Goal: Find contact information: Find contact information

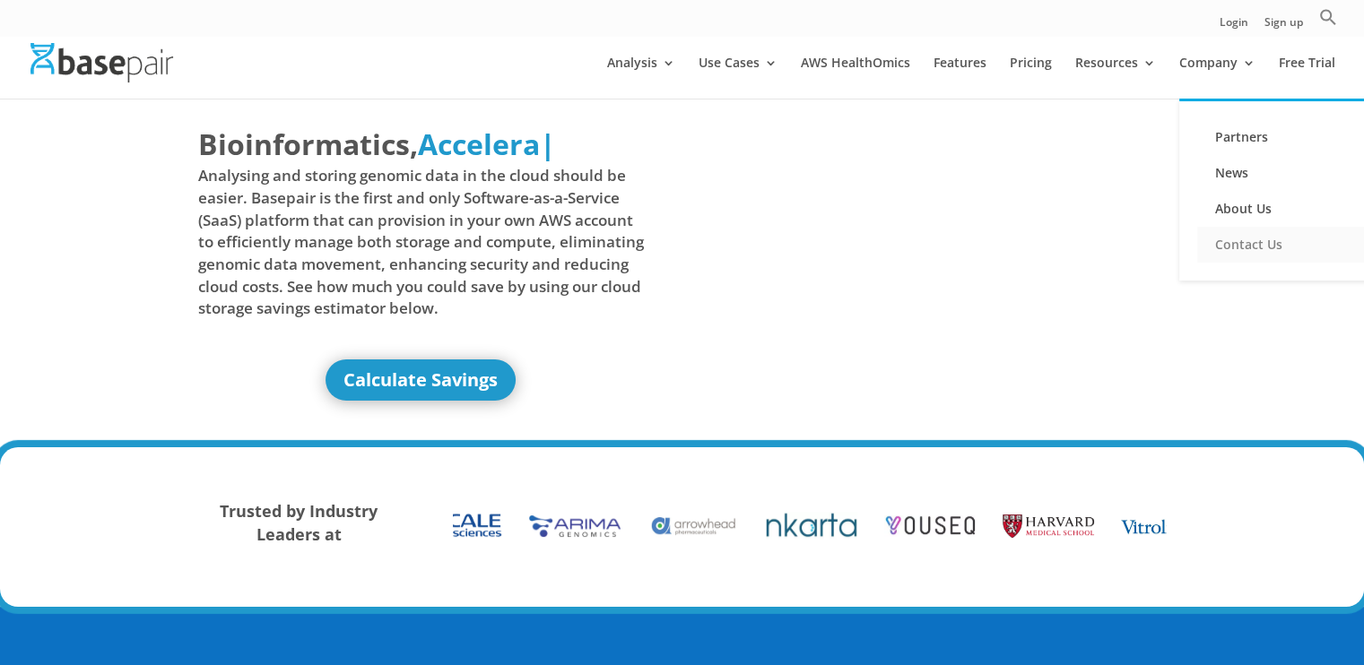
click at [1234, 242] on link "Contact Us" at bounding box center [1286, 245] width 179 height 36
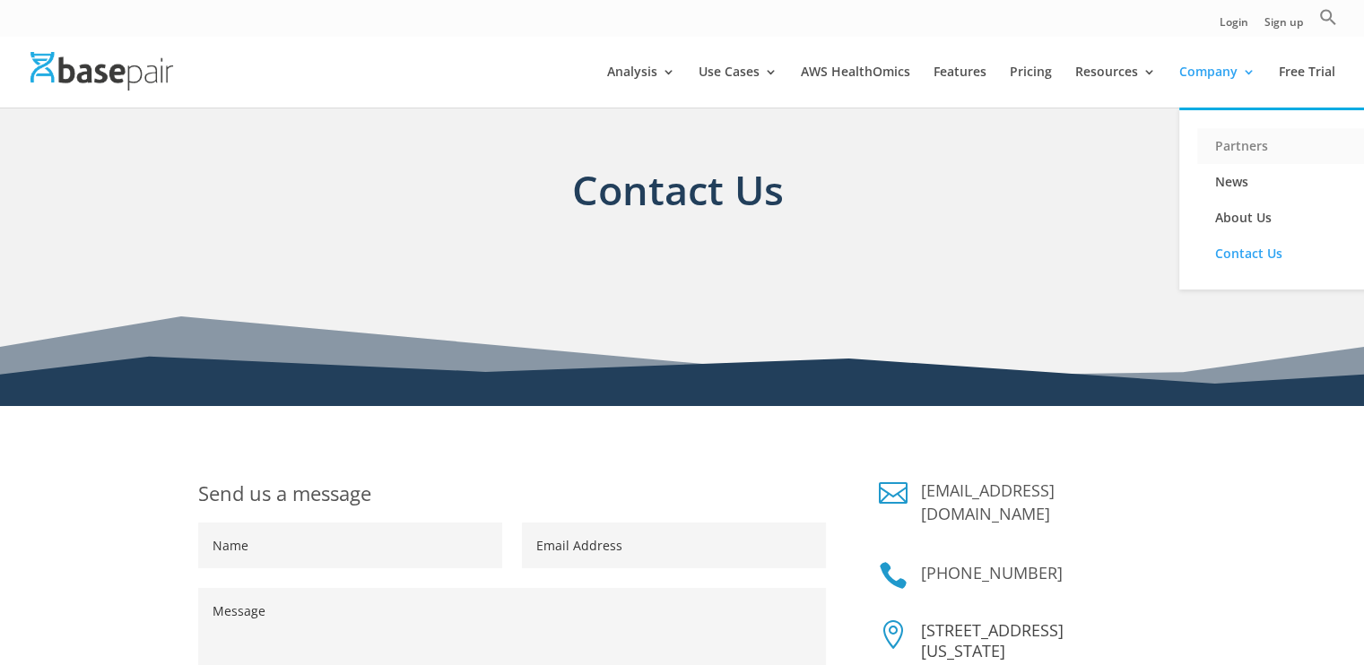
click at [1226, 146] on link "Partners" at bounding box center [1286, 146] width 179 height 36
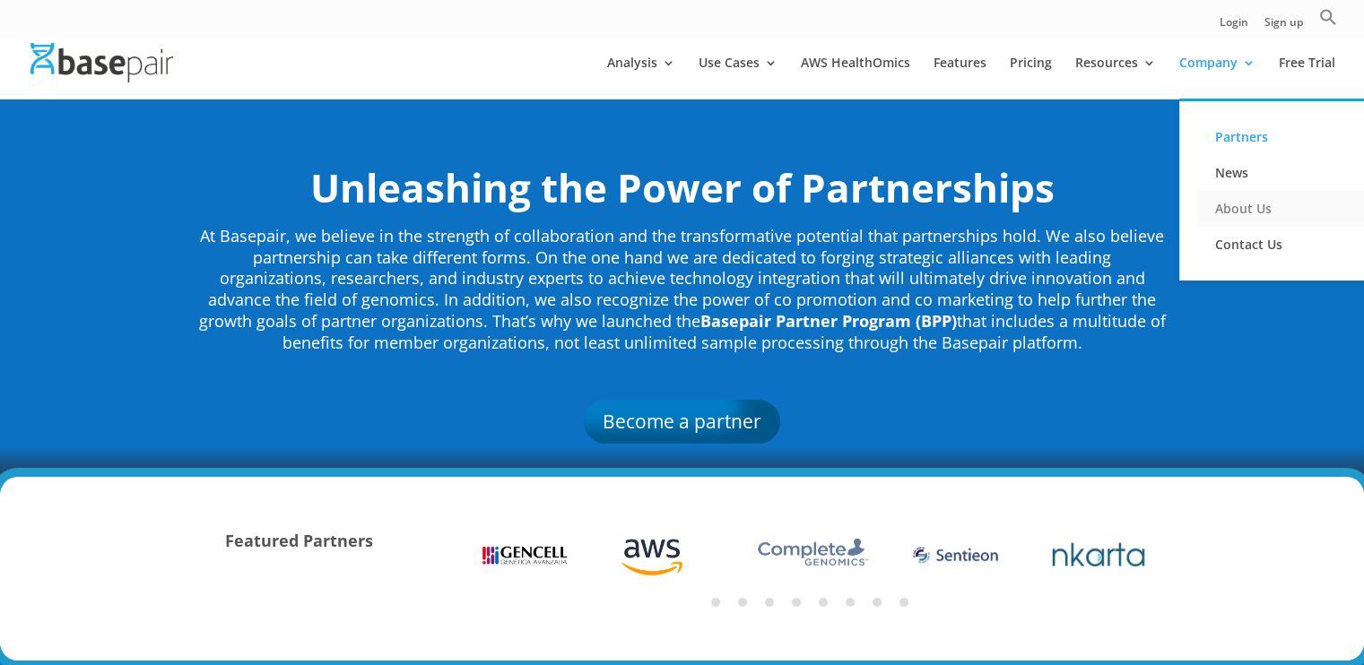
click at [1238, 208] on link "About Us" at bounding box center [1286, 209] width 179 height 36
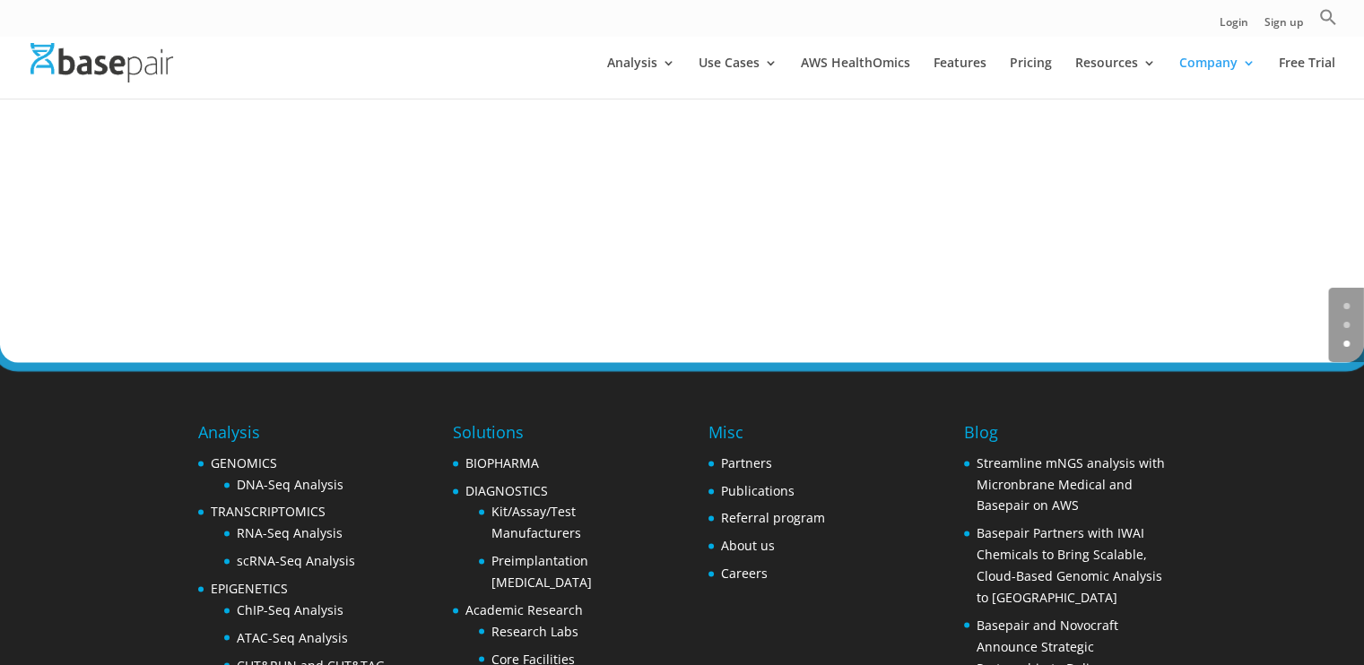
scroll to position [2890, 0]
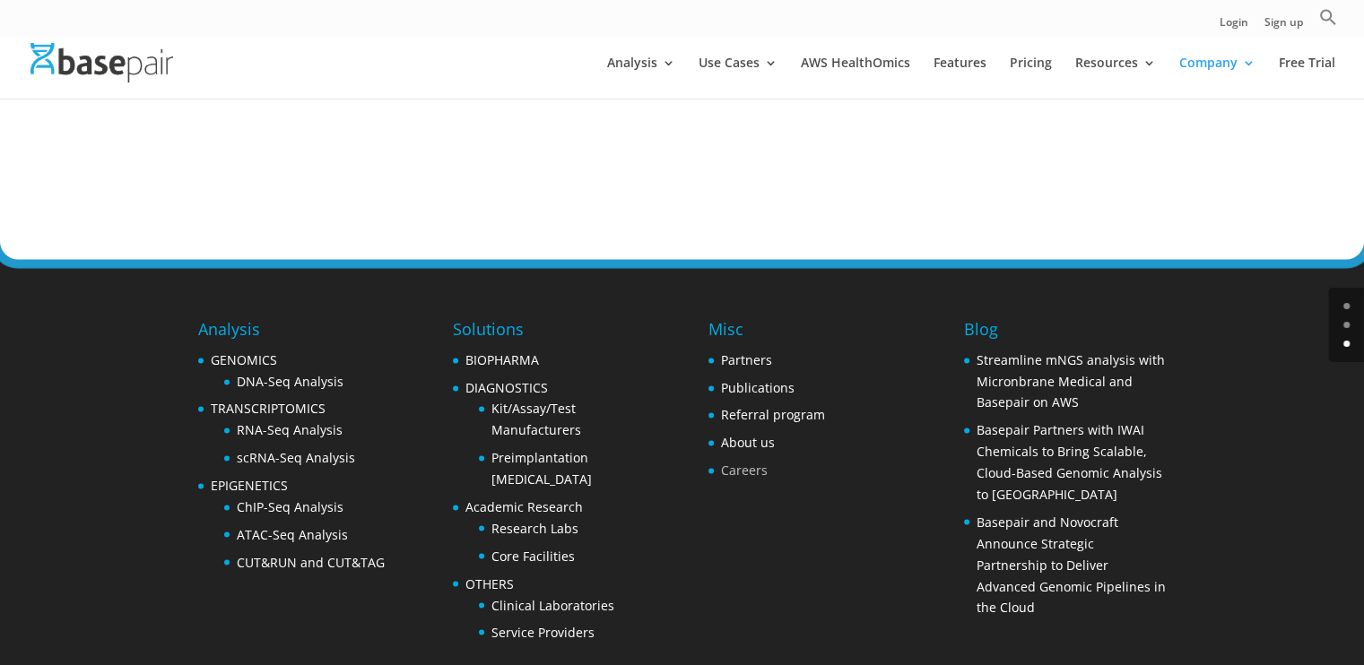
click at [751, 462] on link "Careers" at bounding box center [744, 470] width 47 height 17
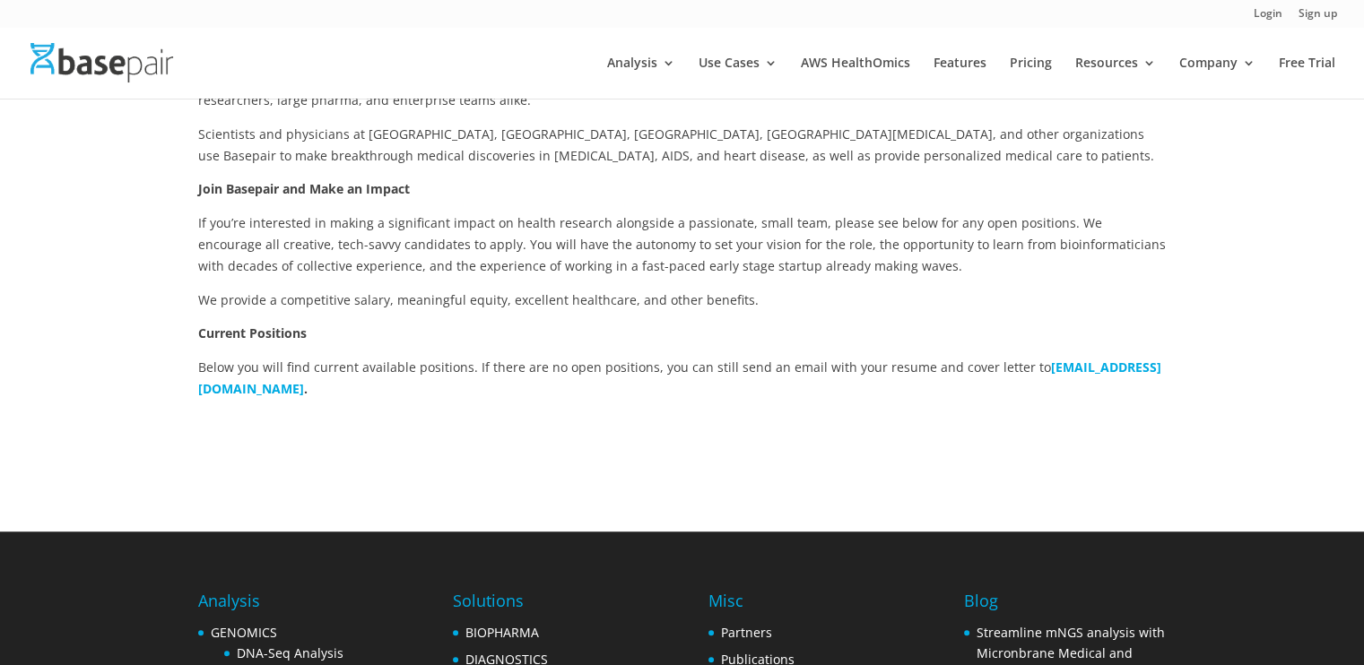
scroll to position [375, 0]
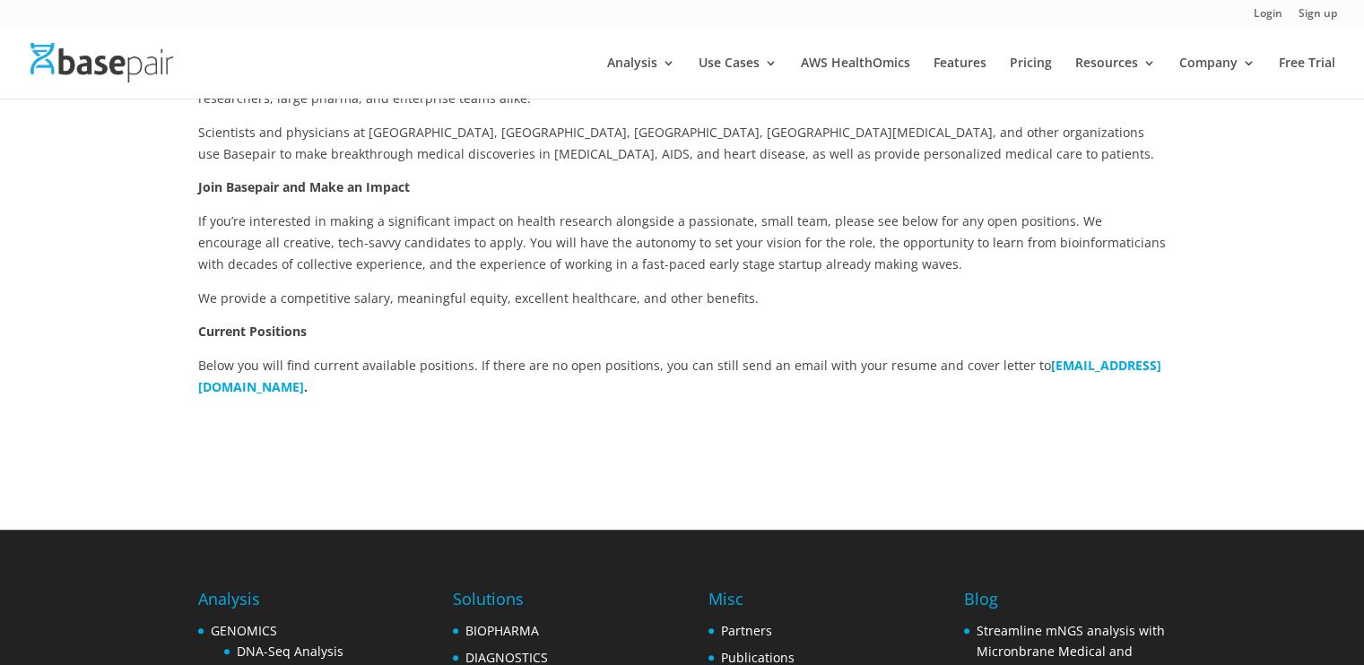
click at [336, 387] on b "[EMAIL_ADDRESS][DOMAIN_NAME]" at bounding box center [679, 376] width 963 height 39
click at [1024, 375] on p "Below you will find current available positions. If there are no open positions…" at bounding box center [682, 376] width 969 height 43
drag, startPoint x: 376, startPoint y: 388, endPoint x: 191, endPoint y: 395, distance: 184.9
click at [191, 395] on div "Using Technology to Improve Healthcare Founded by Harvard Medical School scient…" at bounding box center [682, 234] width 1364 height 591
copy p "careers@basepairtech.com ."
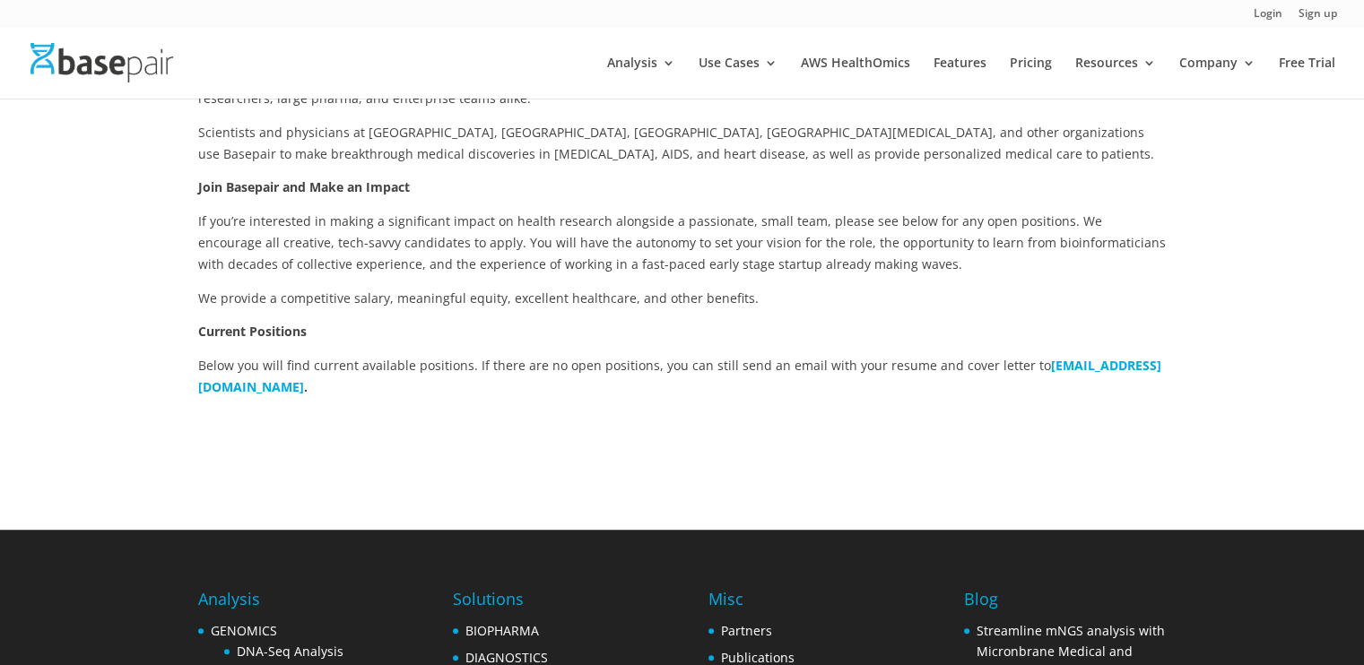
click at [598, 286] on p "If you’re interested in making a significant impact on health research alongsid…" at bounding box center [682, 249] width 969 height 76
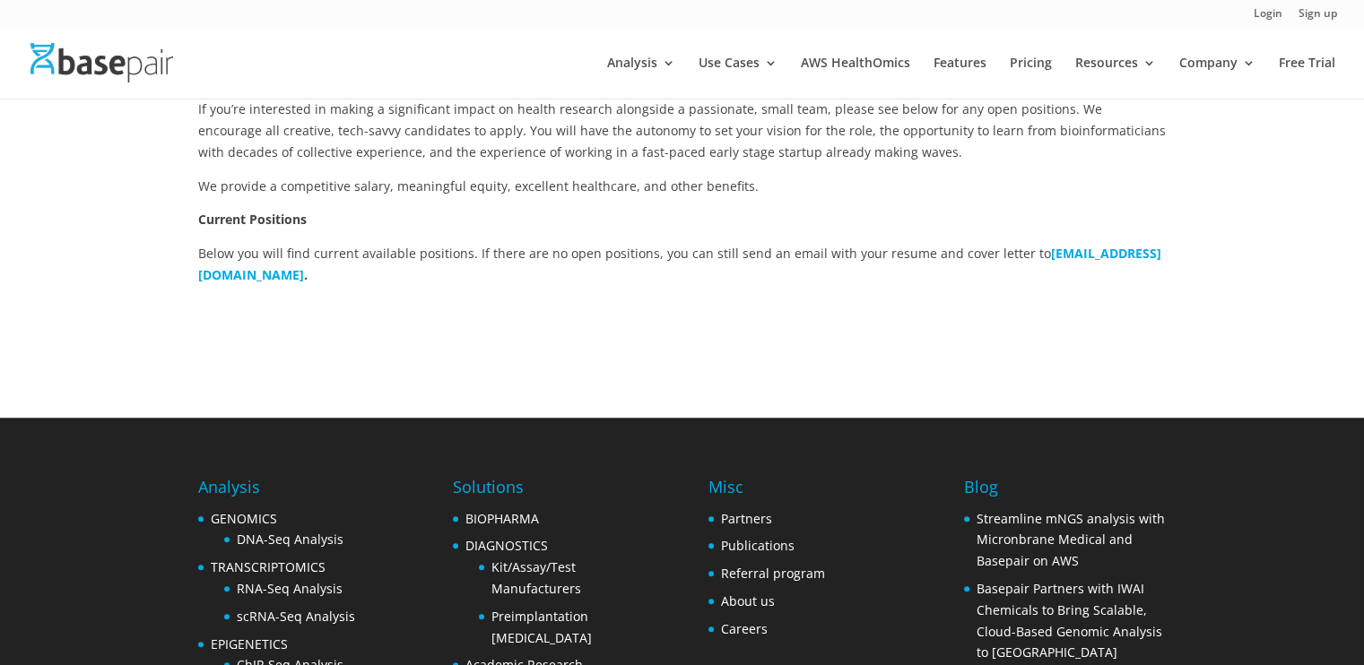
scroll to position [494, 0]
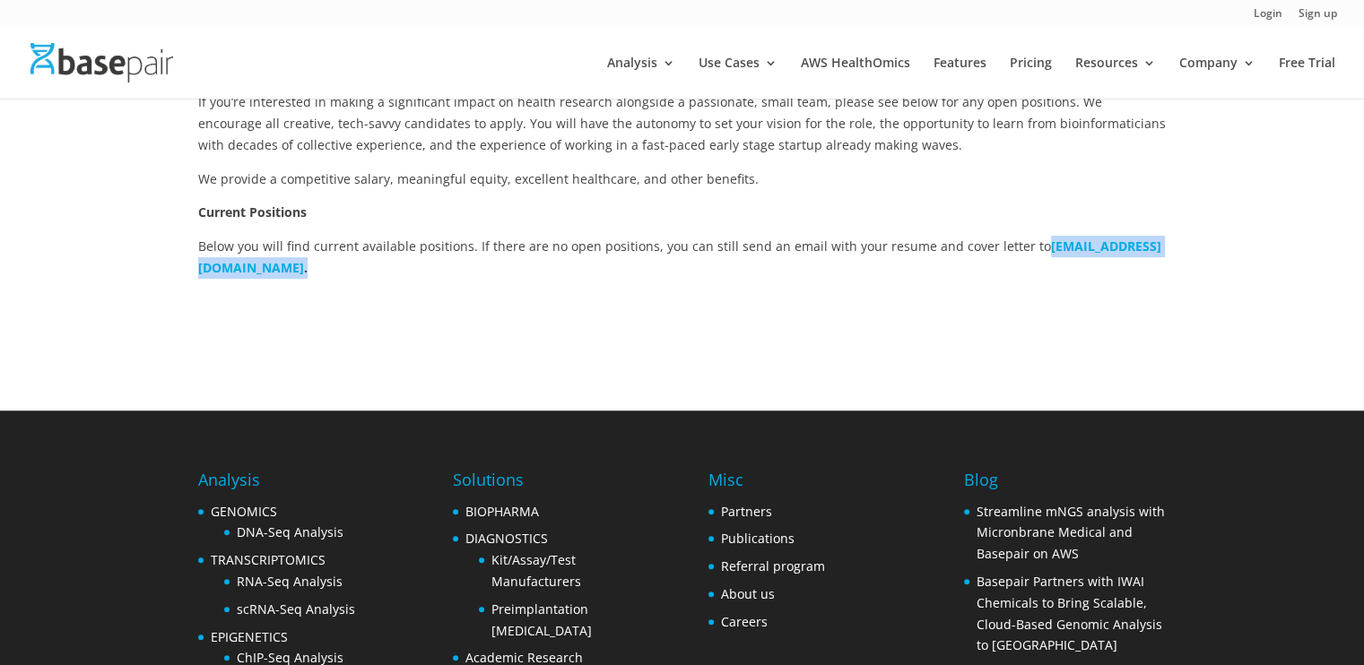
drag, startPoint x: 387, startPoint y: 266, endPoint x: 118, endPoint y: 289, distance: 270.0
click at [118, 289] on div "Using Technology to Improve Healthcare Founded by Harvard Medical School scient…" at bounding box center [682, 115] width 1364 height 591
copy p "careers@basepairtech.com ."
drag, startPoint x: 869, startPoint y: 165, endPoint x: 868, endPoint y: 101, distance: 63.7
click at [869, 165] on p "If you’re interested in making a significant impact on health research alongsid…" at bounding box center [682, 129] width 969 height 76
